Goal: Find specific page/section: Find specific page/section

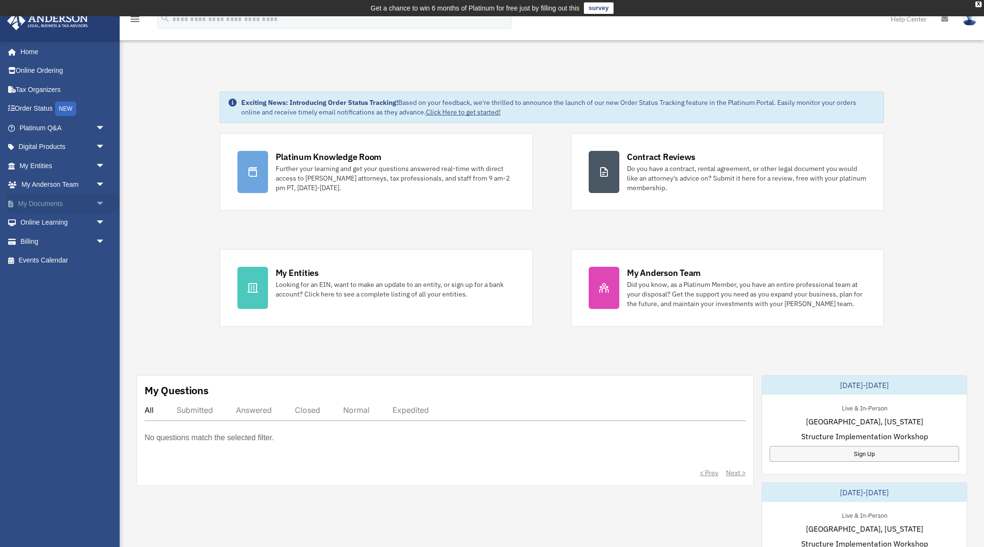
click at [98, 200] on span "arrow_drop_down" at bounding box center [105, 204] width 19 height 20
click at [43, 224] on link "Box" at bounding box center [66, 222] width 106 height 19
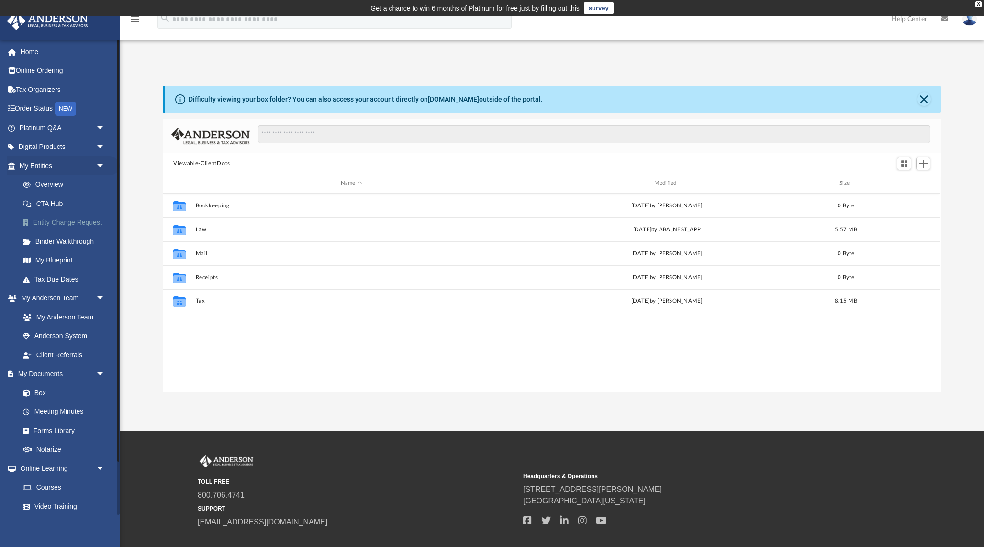
scroll to position [217, 778]
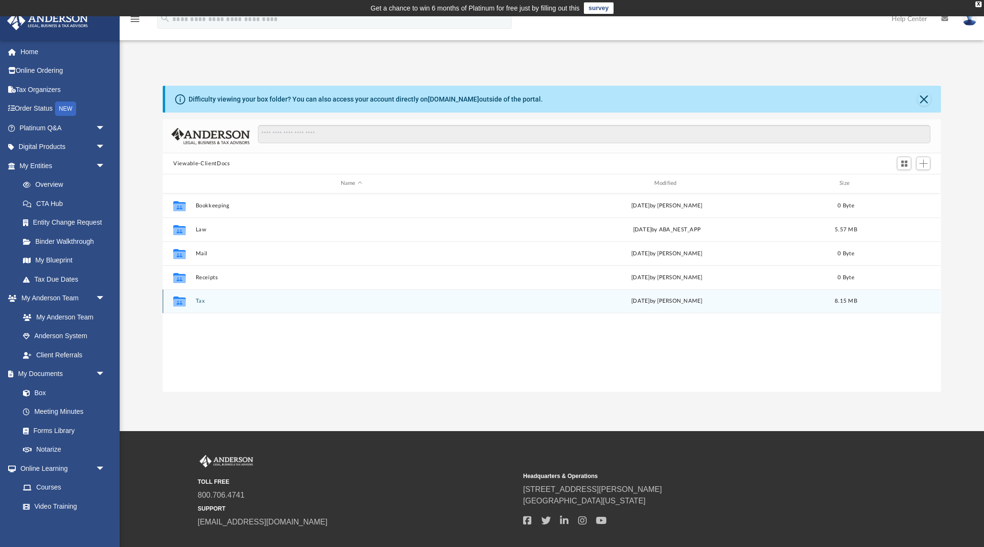
click at [179, 300] on icon "grid" at bounding box center [179, 301] width 12 height 10
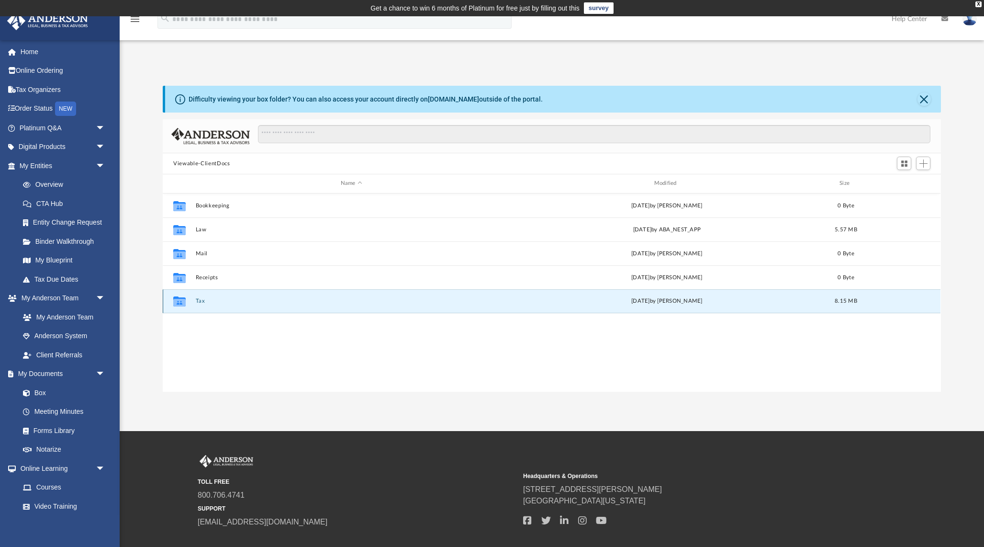
click at [184, 301] on icon "grid" at bounding box center [179, 303] width 12 height 8
click at [179, 300] on g "grid" at bounding box center [179, 301] width 12 height 10
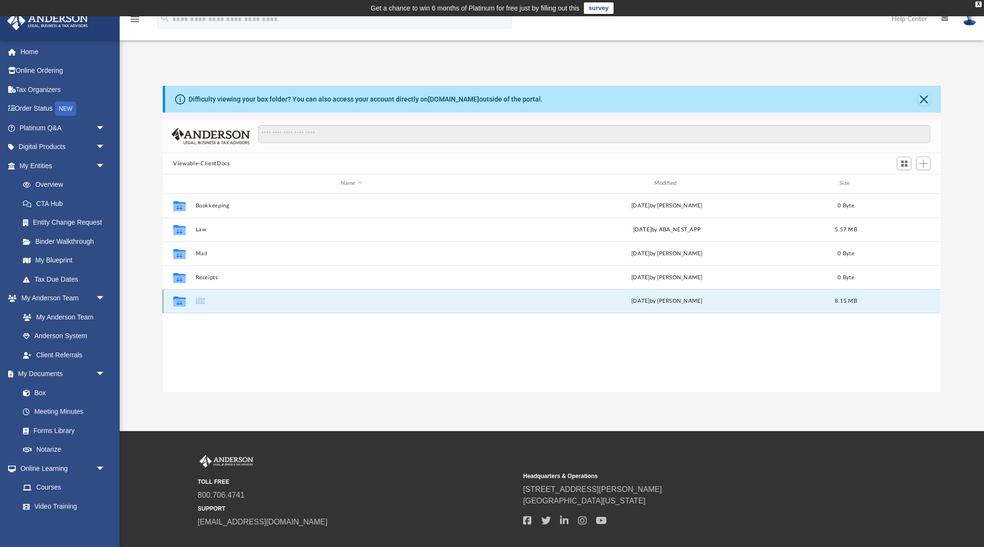
click at [179, 300] on icon "grid" at bounding box center [179, 301] width 12 height 10
click at [177, 305] on icon "grid" at bounding box center [179, 303] width 12 height 8
click at [690, 301] on div "[DATE] by [PERSON_NAME]" at bounding box center [667, 301] width 312 height 9
